Goal: Task Accomplishment & Management: Complete application form

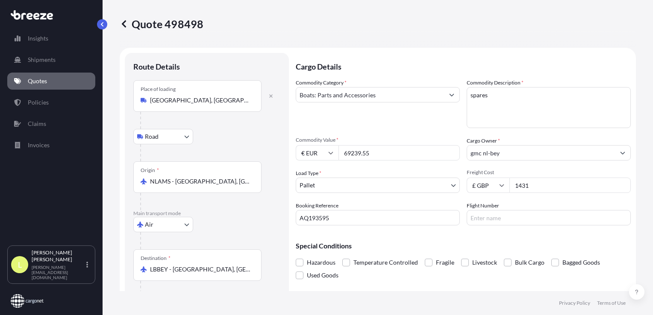
select select "Road"
select select "Air"
select select "1"
click at [36, 80] on p "Quotes" at bounding box center [37, 81] width 19 height 9
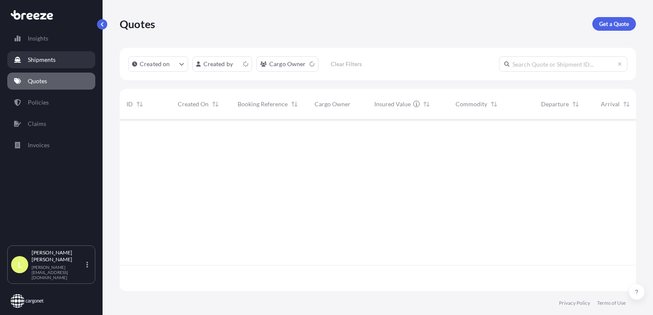
scroll to position [170, 510]
click at [101, 21] on button "button" at bounding box center [102, 24] width 10 height 10
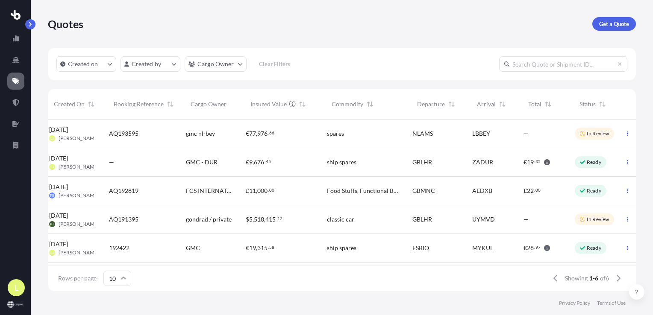
scroll to position [0, 0]
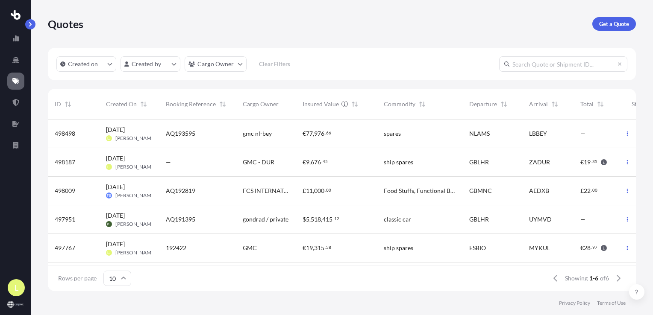
drag, startPoint x: 260, startPoint y: 209, endPoint x: 246, endPoint y: 192, distance: 23.1
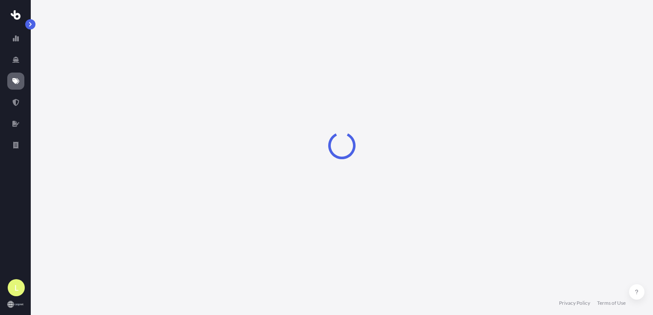
select select "Sea"
type input "£ GBP"
select select "1"
type input "£ GBP"
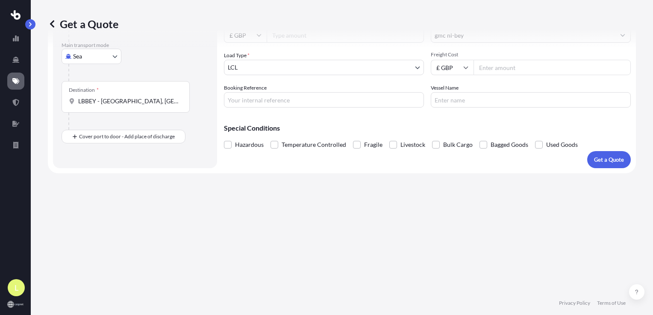
scroll to position [244, 0]
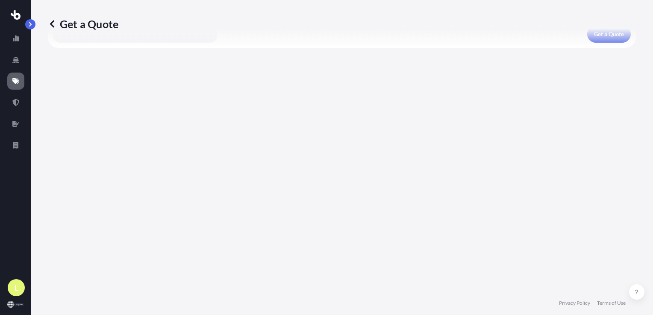
click at [53, 24] on icon at bounding box center [52, 24] width 9 height 9
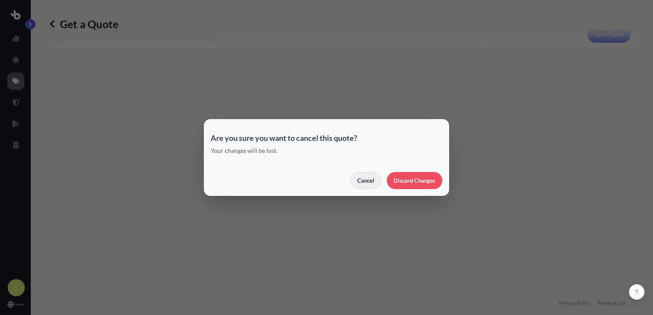
click at [368, 180] on p "Cancel" at bounding box center [365, 181] width 17 height 9
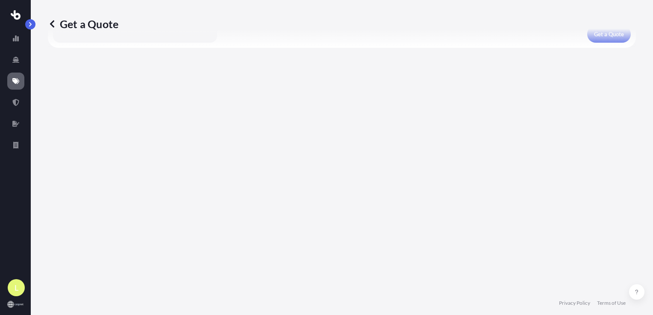
click at [15, 80] on icon at bounding box center [15, 81] width 7 height 6
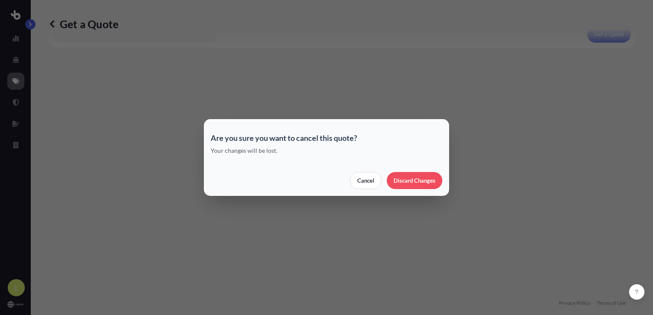
click at [15, 40] on div "Are you sure you want to cancel this quote? Your changes will be lost. Cancel D…" at bounding box center [326, 157] width 653 height 315
click at [410, 252] on div "Are you sure you want to cancel this quote? Your changes will be lost. Cancel D…" at bounding box center [326, 157] width 653 height 315
click at [543, 91] on div "Are you sure you want to cancel this quote? Your changes will be lost. Cancel D…" at bounding box center [326, 157] width 653 height 315
click at [369, 183] on p "Cancel" at bounding box center [365, 181] width 17 height 9
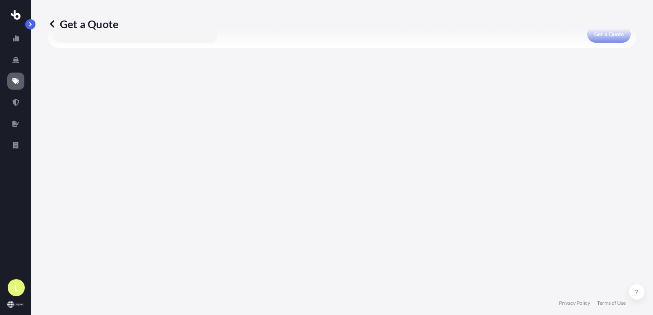
click at [53, 24] on icon at bounding box center [52, 24] width 9 height 9
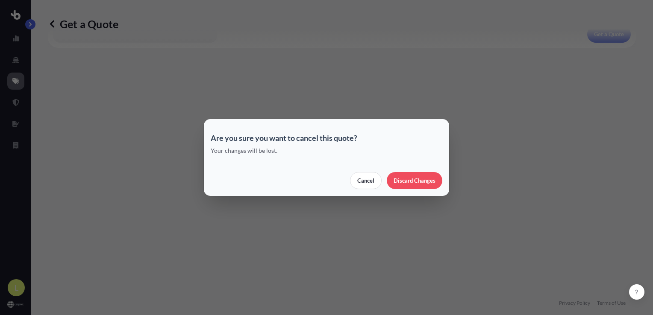
click at [55, 30] on div "Are you sure you want to cancel this quote? Your changes will be lost. Cancel D…" at bounding box center [326, 157] width 653 height 315
click at [83, 174] on div "Are you sure you want to cancel this quote? Your changes will be lost. Cancel D…" at bounding box center [326, 157] width 653 height 315
click at [87, 106] on div "Are you sure you want to cancel this quote? Your changes will be lost. Cancel D…" at bounding box center [326, 157] width 653 height 315
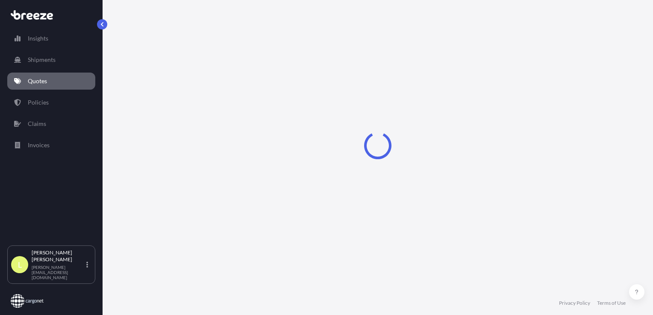
select select "Sea"
select select "1"
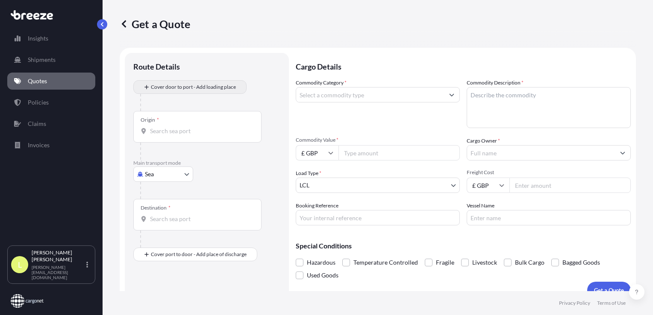
scroll to position [12, 0]
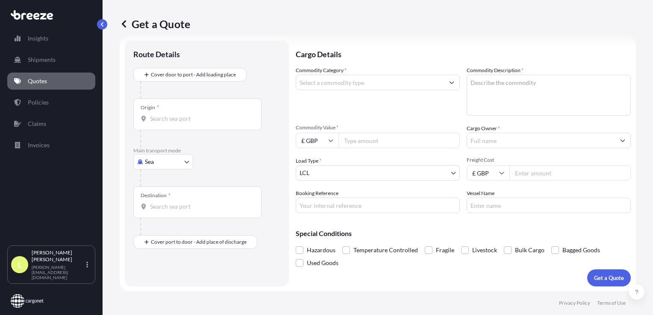
click at [37, 80] on p "Quotes" at bounding box center [37, 81] width 19 height 9
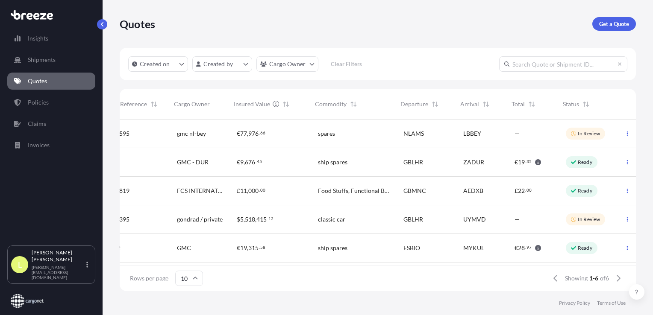
scroll to position [0, 144]
click at [625, 133] on icon "button" at bounding box center [627, 133] width 5 height 5
click at [578, 135] on p "In Review" at bounding box center [589, 133] width 22 height 7
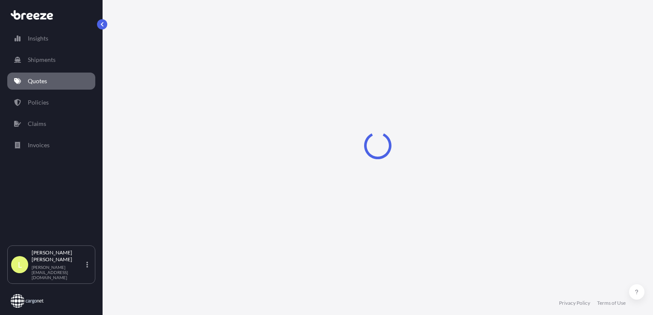
select select "Road"
select select "Air"
select select "1"
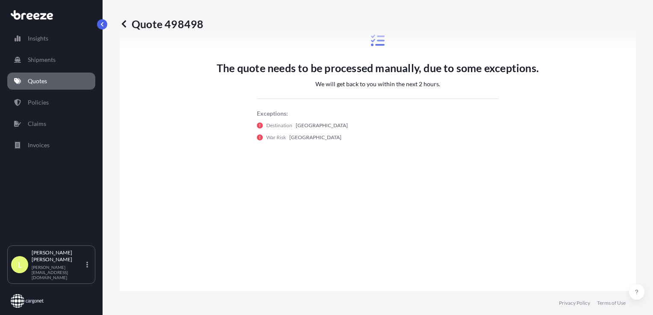
scroll to position [508, 0]
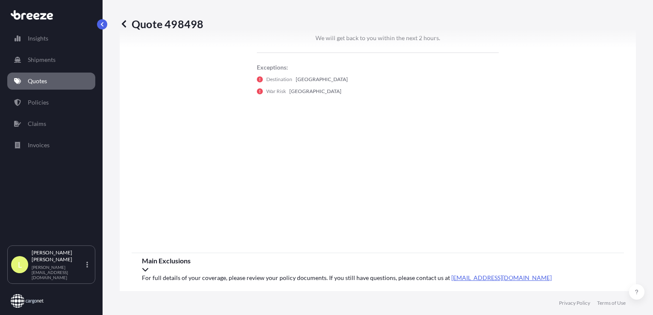
click at [149, 267] on icon at bounding box center [145, 269] width 7 height 7
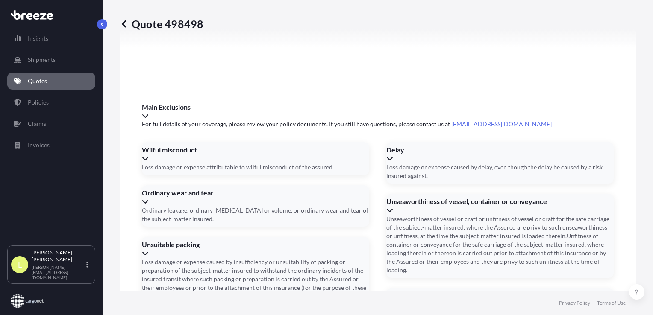
scroll to position [681, 0]
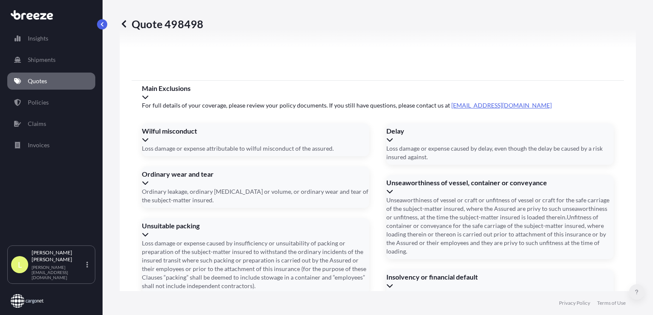
click at [637, 294] on icon at bounding box center [636, 292] width 3 height 5
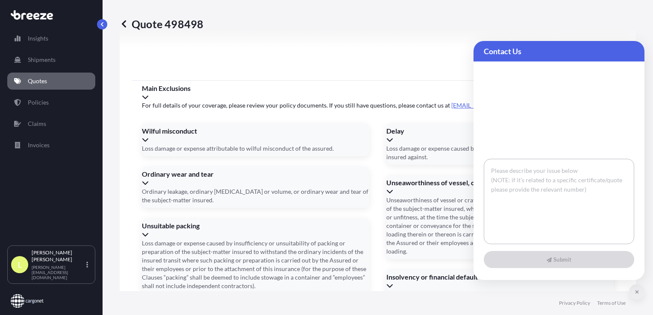
click at [637, 295] on icon at bounding box center [637, 292] width 4 height 5
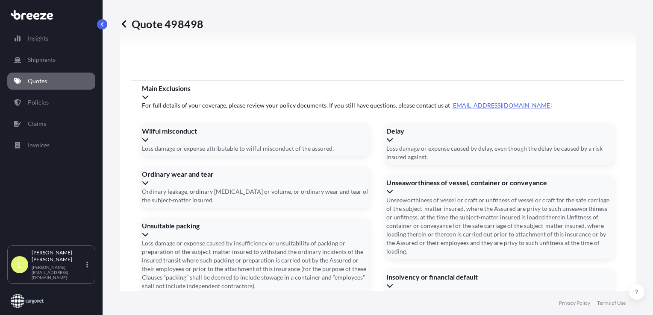
click at [149, 315] on icon at bounding box center [145, 320] width 7 height 7
